Goal: Task Accomplishment & Management: Use online tool/utility

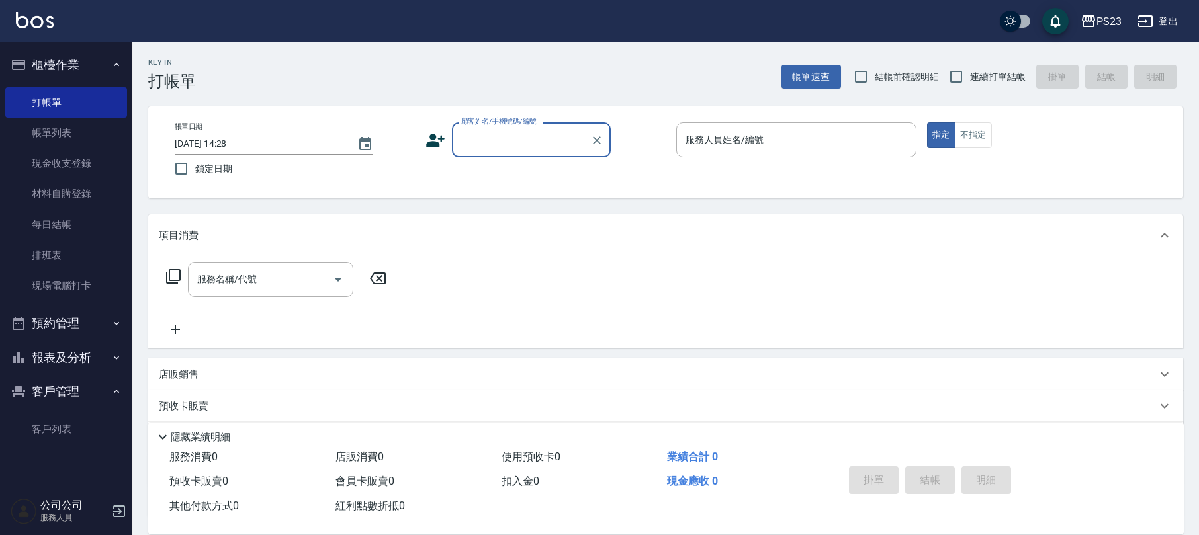
click at [79, 65] on button "櫃檯作業" at bounding box center [66, 65] width 122 height 34
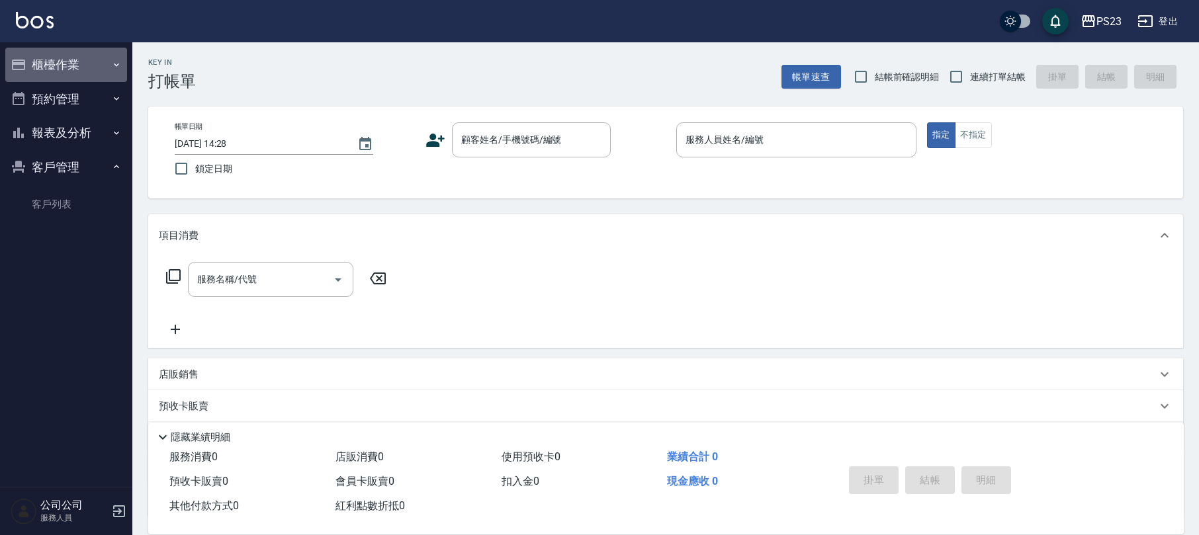
click at [69, 66] on button "櫃檯作業" at bounding box center [66, 65] width 122 height 34
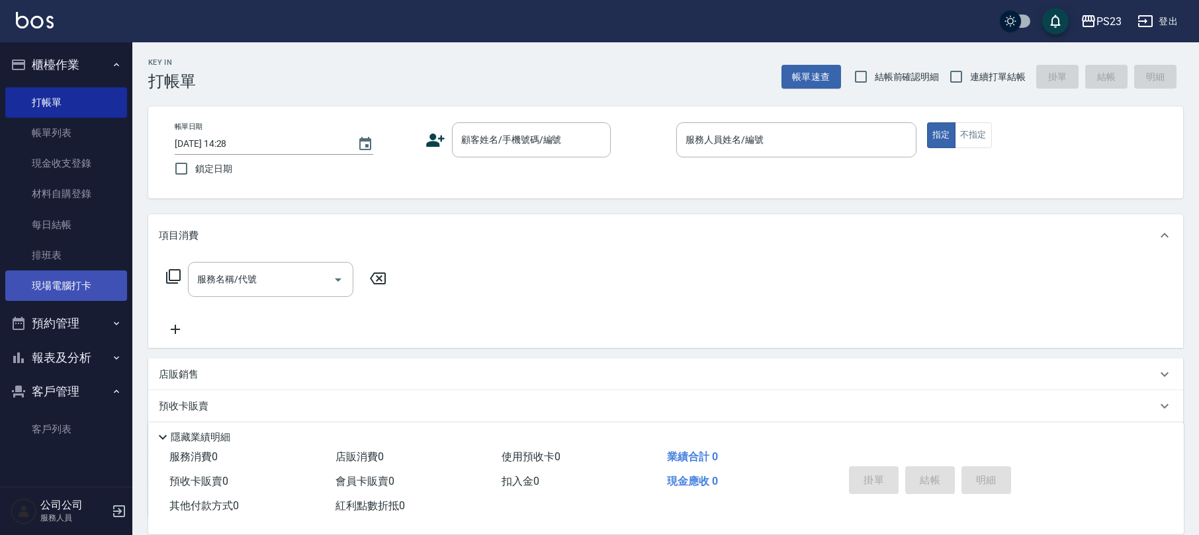
click at [65, 286] on link "現場電腦打卡" at bounding box center [66, 286] width 122 height 30
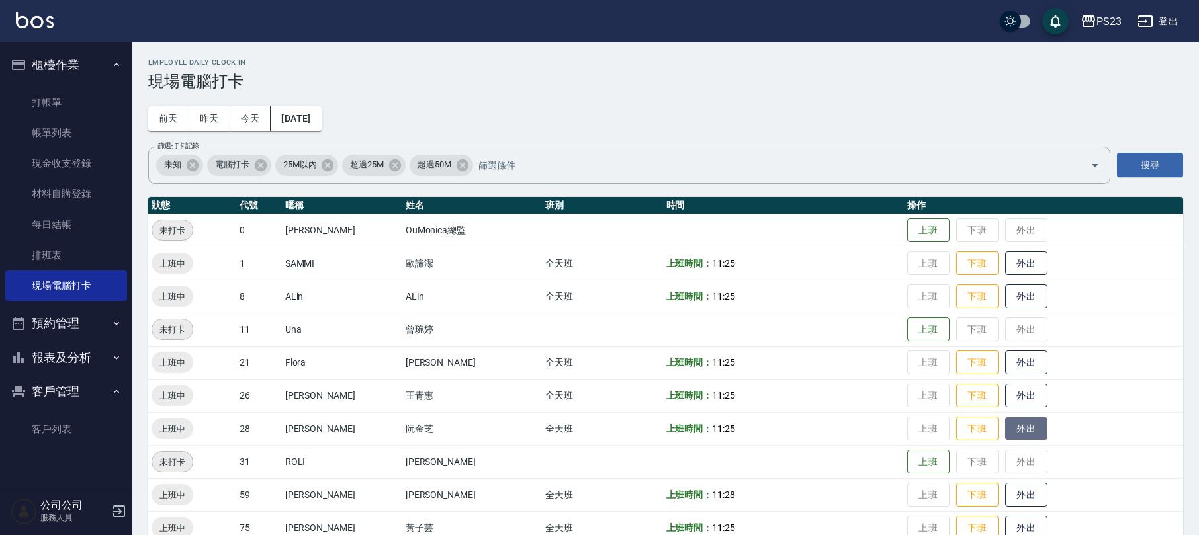
click at [1006, 432] on button "外出" at bounding box center [1026, 428] width 42 height 23
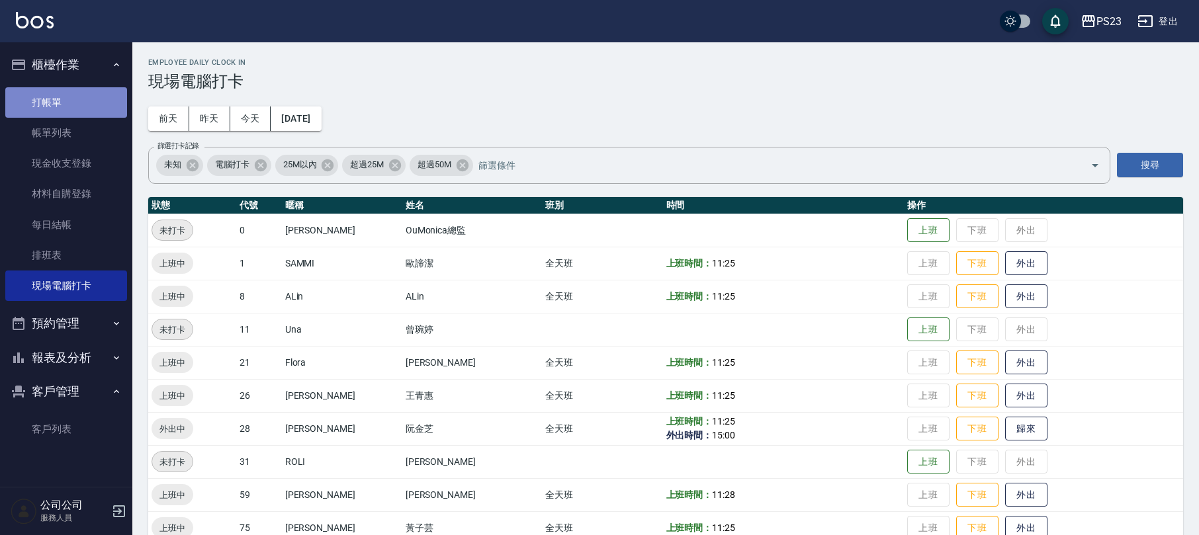
click at [94, 101] on link "打帳單" at bounding box center [66, 102] width 122 height 30
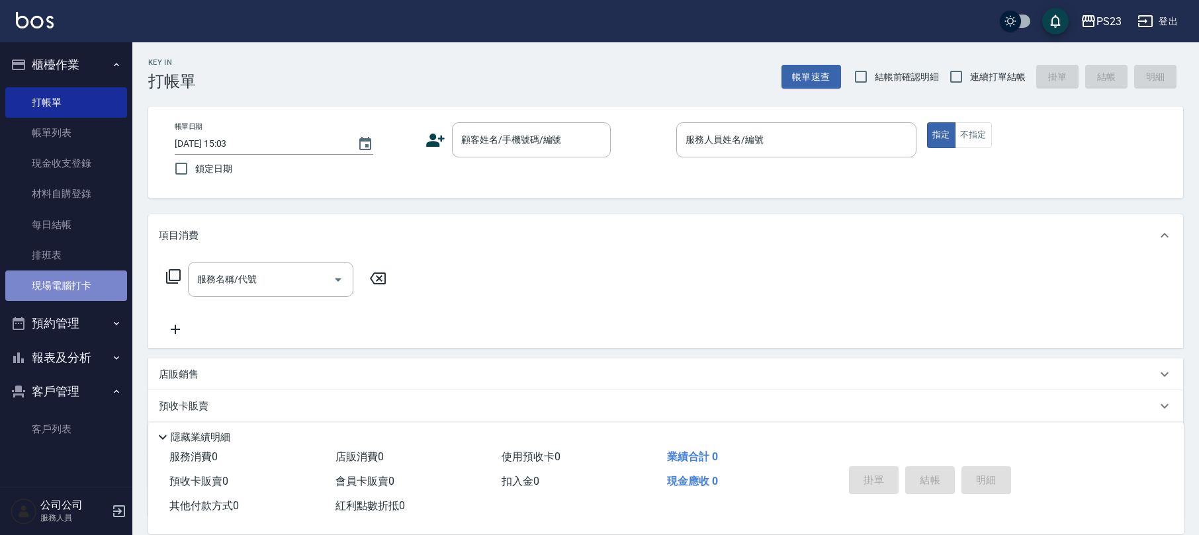
click at [59, 281] on link "現場電腦打卡" at bounding box center [66, 286] width 122 height 30
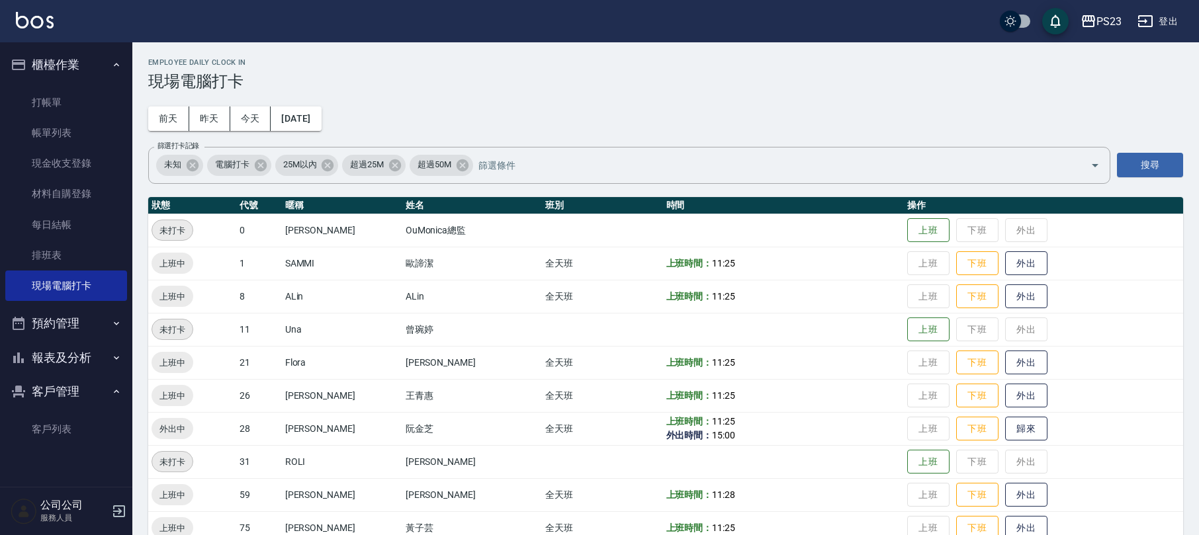
scroll to position [91, 0]
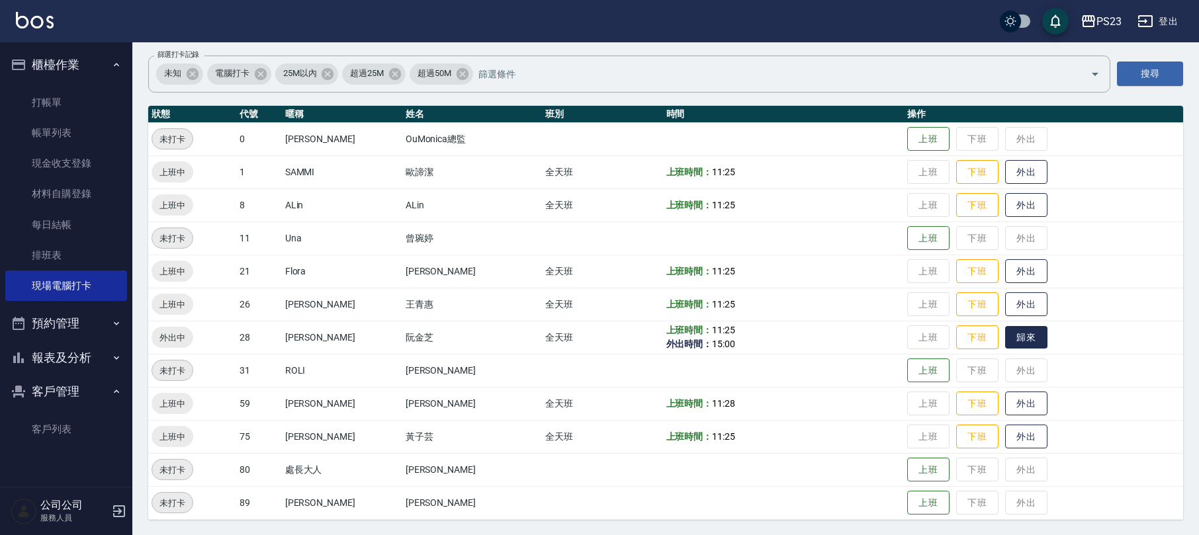
click at [1009, 337] on button "歸來" at bounding box center [1026, 337] width 42 height 23
